Goal: Task Accomplishment & Management: Complete application form

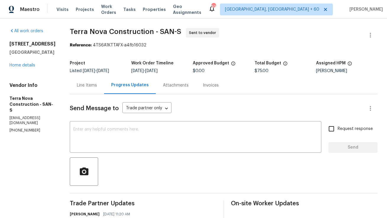
click at [97, 85] on div "Line Items" at bounding box center [87, 86] width 20 height 6
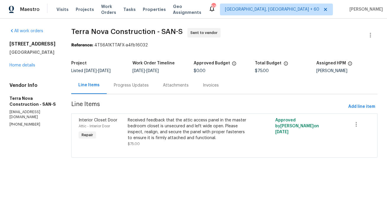
click at [149, 88] on div "Progress Updates" at bounding box center [131, 86] width 35 height 6
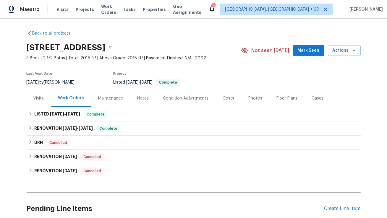
scroll to position [50, 0]
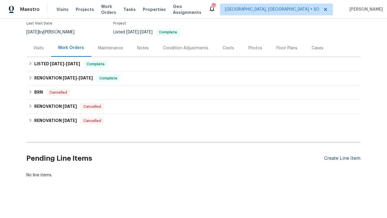
click at [330, 156] on div "Create Line Item" at bounding box center [343, 159] width 36 height 6
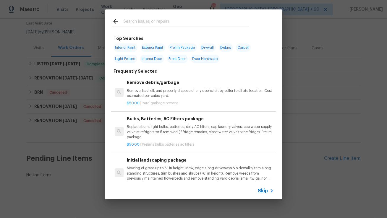
click at [265, 192] on span "Skip" at bounding box center [263, 191] width 10 height 6
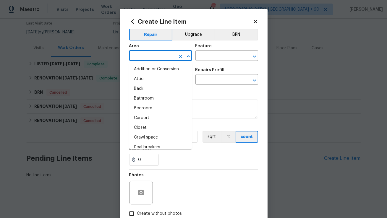
click at [174, 53] on input "text" at bounding box center [152, 56] width 46 height 9
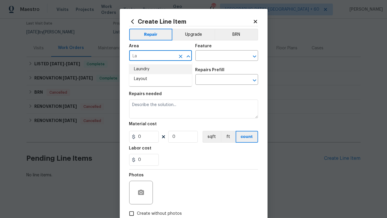
click at [150, 71] on li "Laundry" at bounding box center [160, 70] width 63 height 10
type input "Laundry"
click at [225, 55] on input "text" at bounding box center [219, 56] width 46 height 9
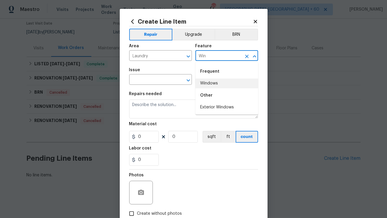
click at [209, 85] on li "Windows" at bounding box center [227, 84] width 63 height 10
type input "Windows"
click at [168, 83] on input "text" at bounding box center [152, 80] width 46 height 9
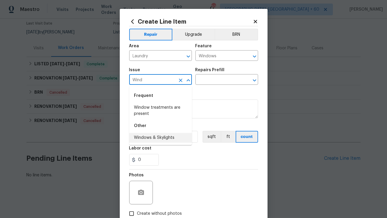
click at [162, 141] on li "Windows & Skylights" at bounding box center [160, 138] width 63 height 10
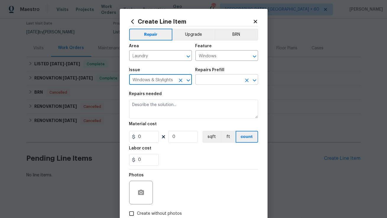
type input "Windows & Skylights"
click at [216, 84] on input "text" at bounding box center [219, 80] width 46 height 9
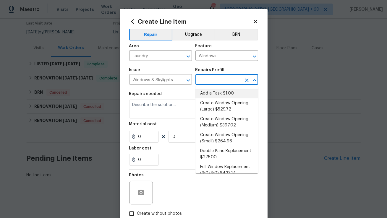
click at [214, 97] on li "Add a Task $1.00" at bounding box center [227, 94] width 63 height 10
type input "Add a Task $1.00"
type textarea "HPM to detail"
type input "1"
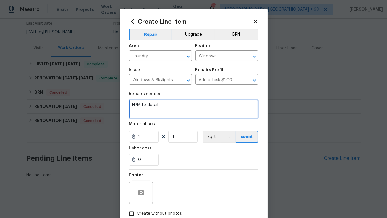
click at [197, 101] on textarea "HPM to detail" at bounding box center [193, 109] width 129 height 19
paste textarea "Feedback received that the window in the laundry room does not close completely…"
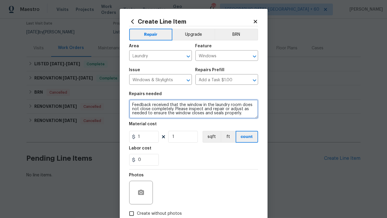
type textarea "Feedback received that the window in the laundry room does not close completely…"
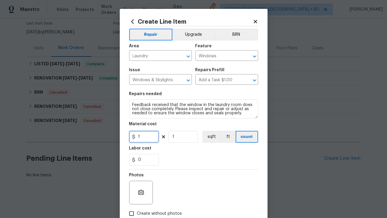
click at [144, 135] on input "1" at bounding box center [144, 137] width 30 height 12
type input "75"
click at [179, 173] on div "Photos" at bounding box center [193, 189] width 129 height 38
click at [181, 178] on div "Photos" at bounding box center [193, 189] width 129 height 38
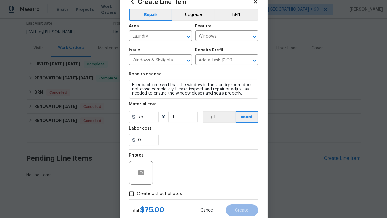
scroll to position [36, 0]
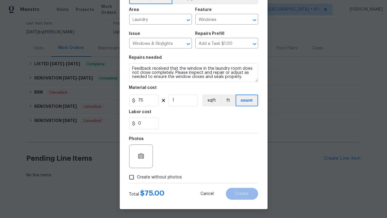
click at [148, 178] on span "Create without photos" at bounding box center [159, 178] width 45 height 6
click at [137, 178] on input "Create without photos" at bounding box center [131, 177] width 11 height 11
checkbox input "true"
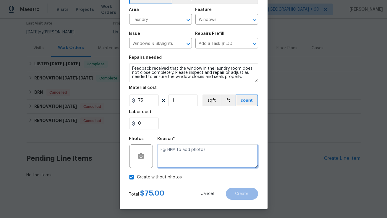
click at [190, 164] on textarea at bounding box center [208, 157] width 101 height 24
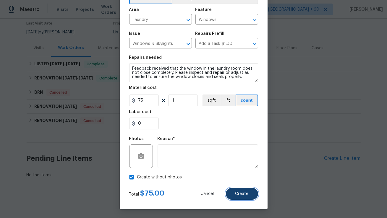
click at [237, 192] on span "Create" at bounding box center [242, 194] width 13 height 4
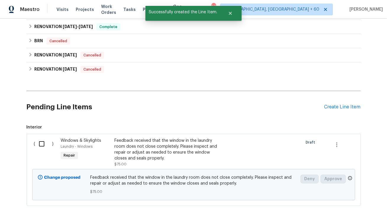
scroll to position [111, 0]
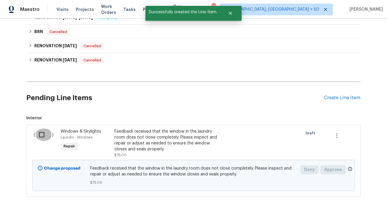
click at [44, 135] on input "checkbox" at bounding box center [44, 135] width 17 height 12
checkbox input "true"
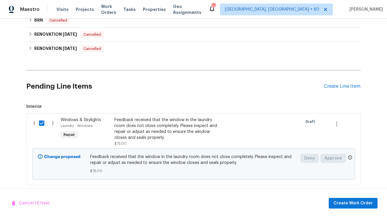
scroll to position [130, 0]
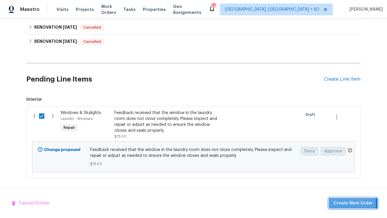
click at [348, 203] on span "Create Work Order" at bounding box center [353, 203] width 39 height 7
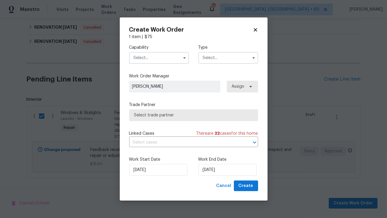
click at [162, 59] on input "text" at bounding box center [159, 58] width 60 height 12
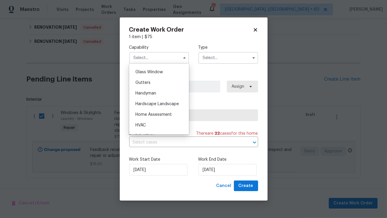
scroll to position [315, 0]
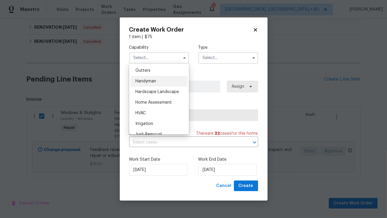
click at [163, 80] on div "Handyman" at bounding box center [159, 81] width 57 height 11
type input "Handyman"
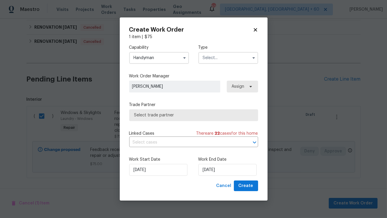
click at [226, 56] on input "text" at bounding box center [229, 58] width 60 height 12
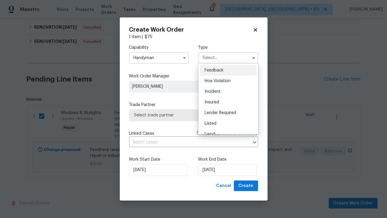
click at [217, 67] on div "Feedback" at bounding box center [228, 70] width 57 height 11
type input "Feedback"
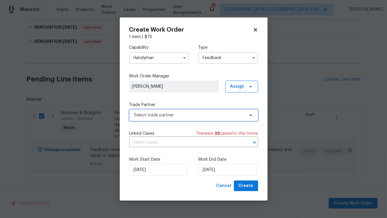
click at [167, 116] on span "Select trade partner" at bounding box center [189, 115] width 110 height 6
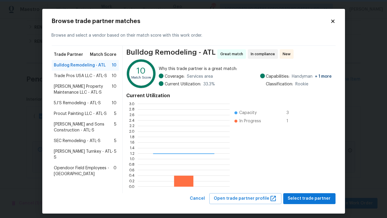
scroll to position [83, 92]
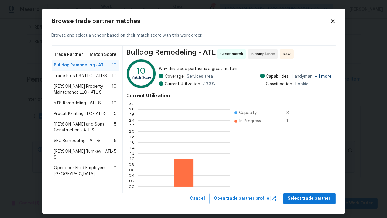
click at [72, 92] on span "[PERSON_NAME] Property Maintenance LLC - ATL-S" at bounding box center [83, 90] width 58 height 12
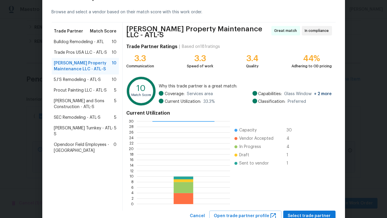
scroll to position [31, 0]
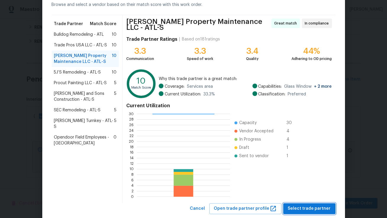
click at [305, 206] on span "Select trade partner" at bounding box center [309, 208] width 43 height 7
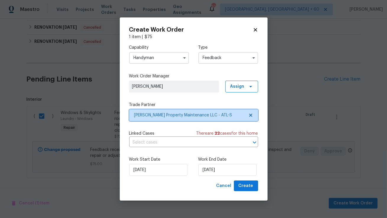
scroll to position [0, 0]
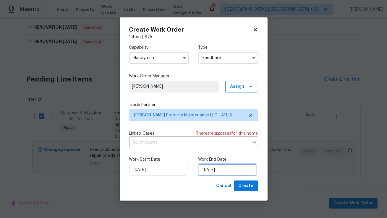
click at [210, 173] on input "17/09/2025" at bounding box center [228, 170] width 58 height 12
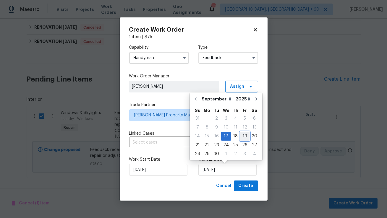
click at [245, 138] on div "19" at bounding box center [244, 136] width 9 height 8
type input "19/09/2025"
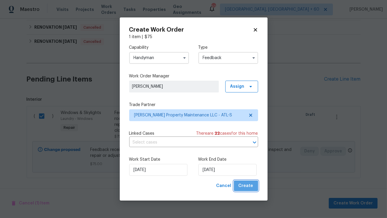
click at [248, 186] on span "Create" at bounding box center [246, 186] width 15 height 7
checkbox input "false"
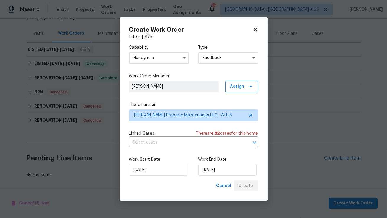
scroll to position [65, 0]
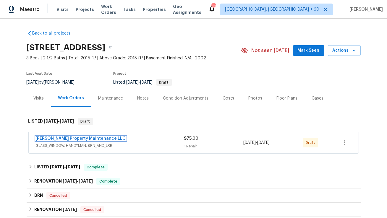
click at [71, 137] on link "Glen Property Maintenance LLC" at bounding box center [81, 139] width 90 height 4
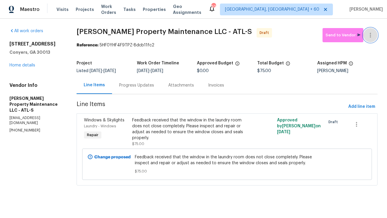
click at [368, 35] on icon "button" at bounding box center [370, 35] width 7 height 7
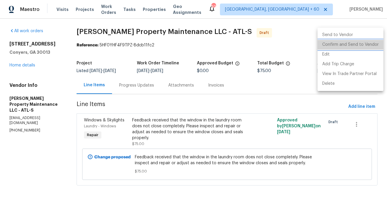
click at [354, 44] on li "Confirm and Send to Vendor" at bounding box center [351, 45] width 66 height 10
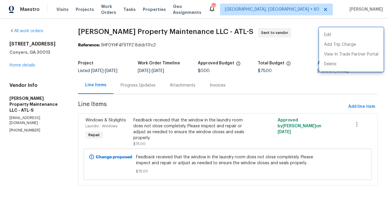
drag, startPoint x: 100, startPoint y: 44, endPoint x: 143, endPoint y: 43, distance: 42.9
click at [143, 44] on div at bounding box center [193, 109] width 387 height 218
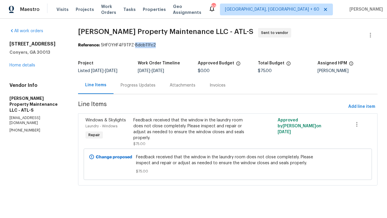
click at [143, 43] on div "Reference: 5HF0YHF4F9TPZ-8dcb11fc2" at bounding box center [228, 45] width 300 height 6
click at [152, 45] on div "Reference: 5HF0YHF4F9TPZ-8dcb11fc2" at bounding box center [228, 45] width 300 height 6
copy div "5HF0YHF4F9TPZ-8dcb11fc2"
drag, startPoint x: 155, startPoint y: 45, endPoint x: 101, endPoint y: 43, distance: 54.8
click at [101, 43] on div "Reference: 5HF0YHF4F9TPZ-8dcb11fc2" at bounding box center [228, 45] width 300 height 6
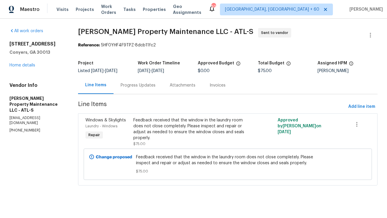
click at [137, 84] on div "Progress Updates" at bounding box center [138, 86] width 35 height 6
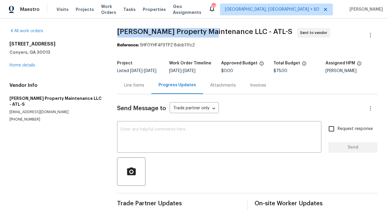
copy span "Glen Property Maintenance"
drag, startPoint x: 116, startPoint y: 31, endPoint x: 209, endPoint y: 29, distance: 92.3
click at [209, 29] on div "All work orders 2226 Exchange Pl SE Conyers, GA 30013 Home details Vendor Info …" at bounding box center [193, 119] width 387 height 201
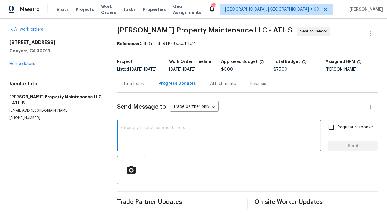
click at [164, 130] on textarea at bounding box center [219, 136] width 197 height 21
paste textarea "Hi, this is Anthony with Opendoor. I’m confirming you received the WO for the p…"
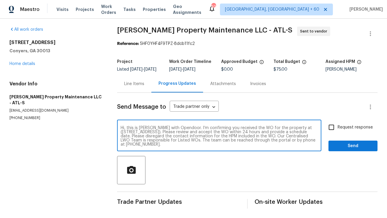
drag, startPoint x: 297, startPoint y: 129, endPoint x: 175, endPoint y: 131, distance: 121.9
click at [175, 131] on textarea "Hi, this is [PERSON_NAME] with Opendoor. I’m confirming you received the WO for…" at bounding box center [219, 136] width 197 height 21
paste textarea "2226 Exchange Pl SE, Conyers, GA 30013"
click at [205, 144] on textarea "Hi, this is Anthony with Opendoor. I’m confirming you received the WO for the p…" at bounding box center [219, 136] width 197 height 21
type textarea "Hi, this is Anthony with Opendoor. I’m confirming you received the WO for the p…"
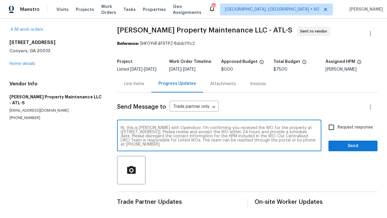
click at [330, 128] on input "Request response" at bounding box center [331, 127] width 12 height 12
checkbox input "true"
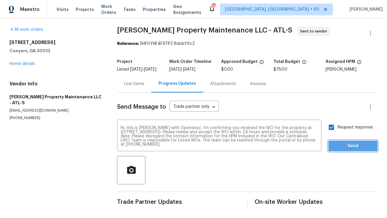
click at [344, 144] on span "Send" at bounding box center [353, 146] width 40 height 7
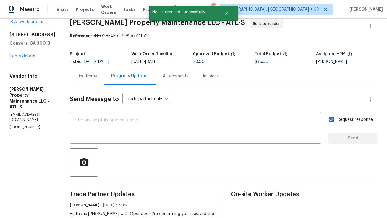
scroll to position [0, 0]
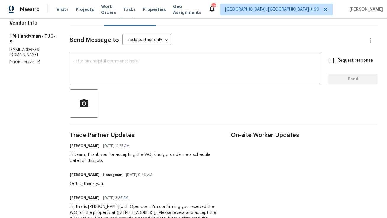
scroll to position [106, 0]
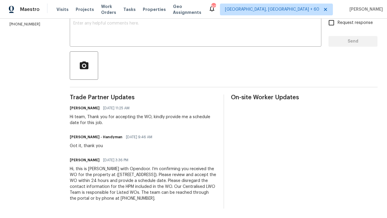
copy div "Hi, this is [PERSON_NAME] with Opendoor. I’m confirming you received the WO for…"
drag, startPoint x: 193, startPoint y: 200, endPoint x: 74, endPoint y: 170, distance: 123.4
click at [74, 170] on div "All work orders [STREET_ADDRESS] Home details Vendor Info HM-Handyman - TUC-S […" at bounding box center [193, 65] width 387 height 306
click at [151, 76] on div at bounding box center [224, 65] width 308 height 28
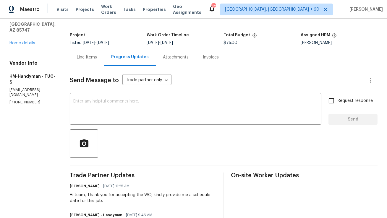
scroll to position [0, 0]
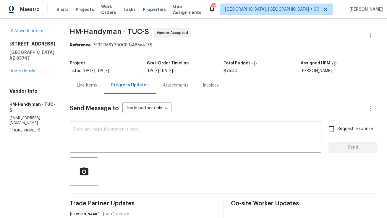
click at [96, 83] on div "Line Items" at bounding box center [87, 86] width 20 height 6
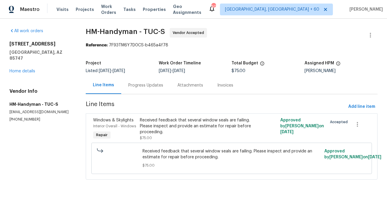
click at [151, 84] on div "Progress Updates" at bounding box center [145, 86] width 35 height 6
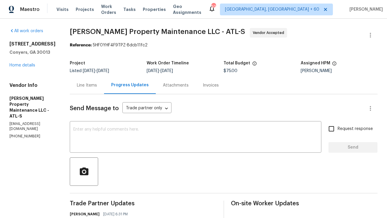
click at [90, 89] on div "Line Items" at bounding box center [87, 85] width 34 height 17
